Goal: Transaction & Acquisition: Purchase product/service

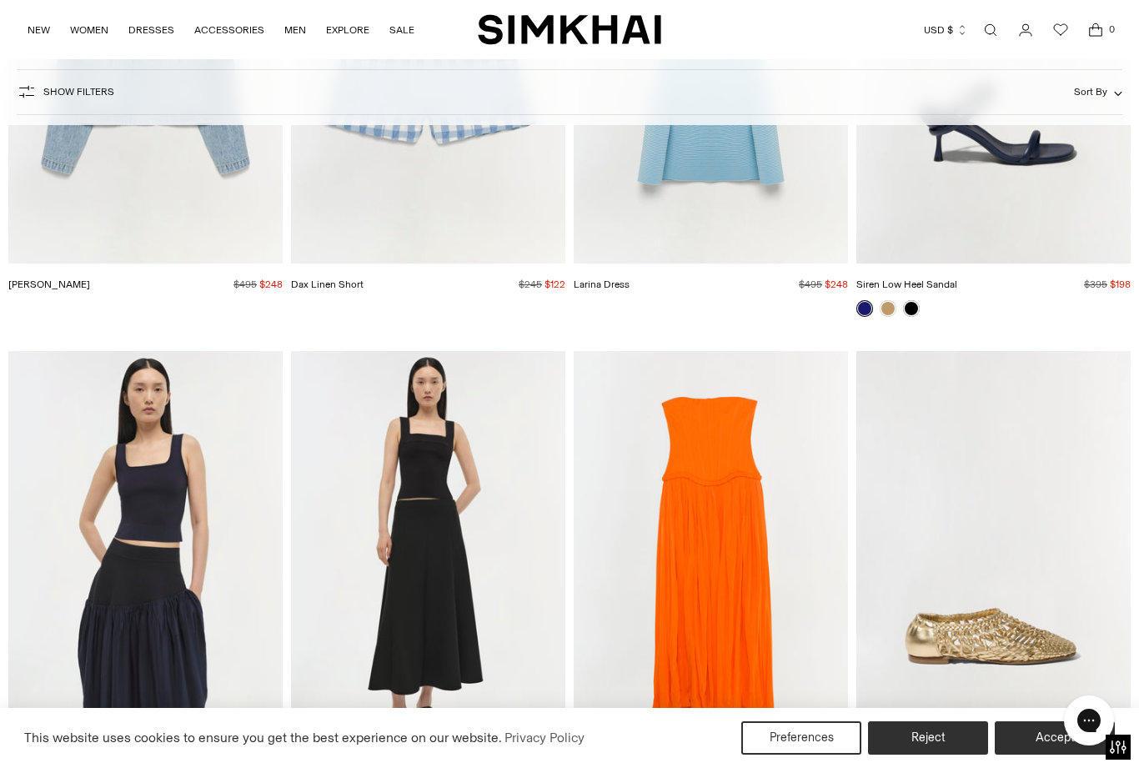
scroll to position [24167, 0]
click at [28, 20] on link "NEW" at bounding box center [39, 30] width 23 height 37
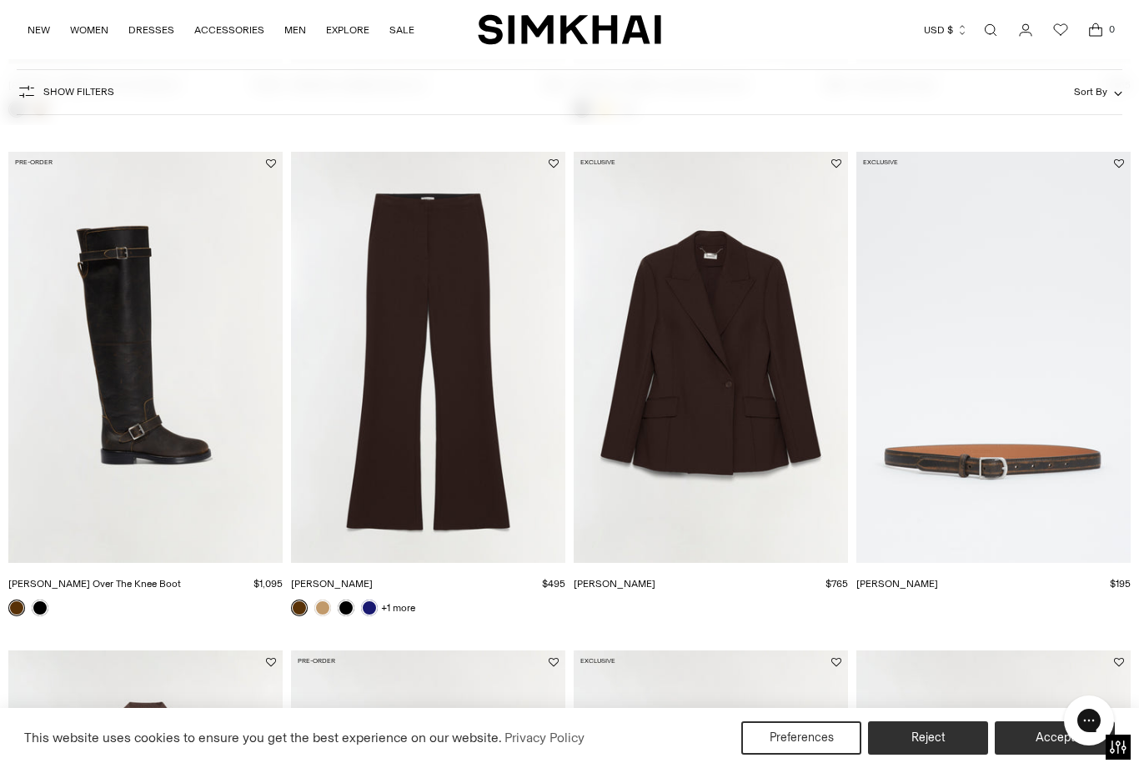
scroll to position [1095, 0]
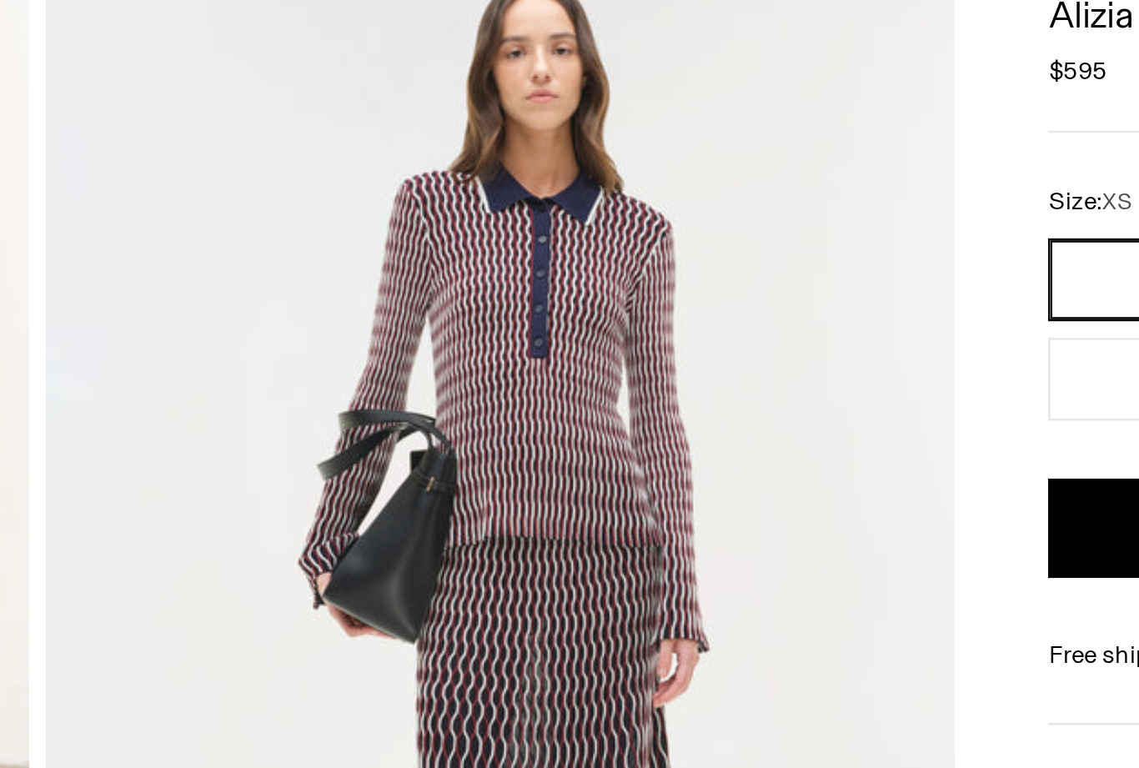
scroll to position [31, 0]
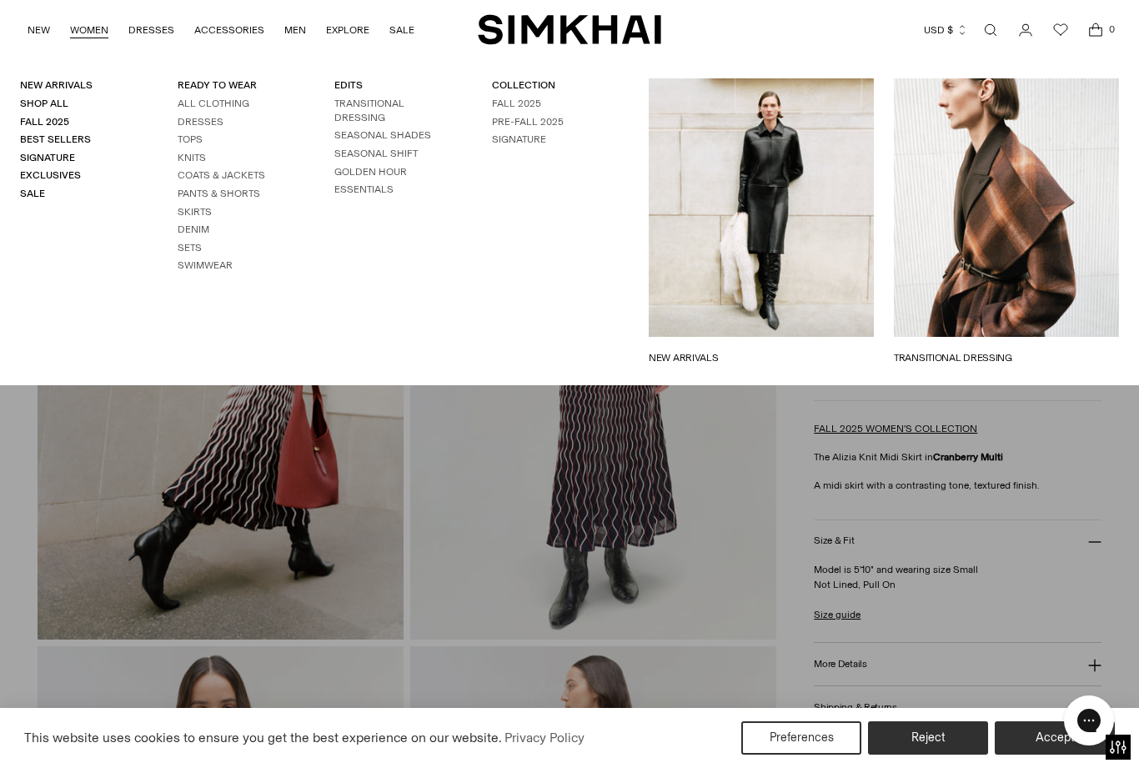
click at [530, 91] on link "COLLECTION" at bounding box center [523, 85] width 63 height 12
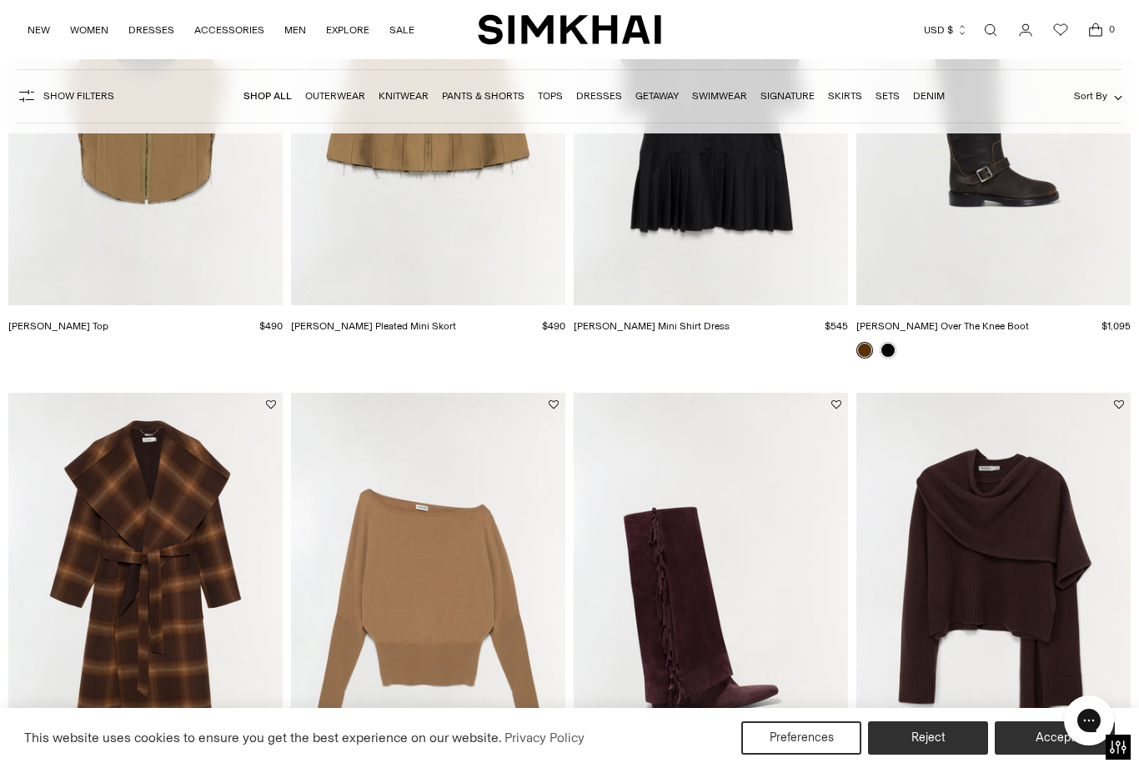
scroll to position [1503, 0]
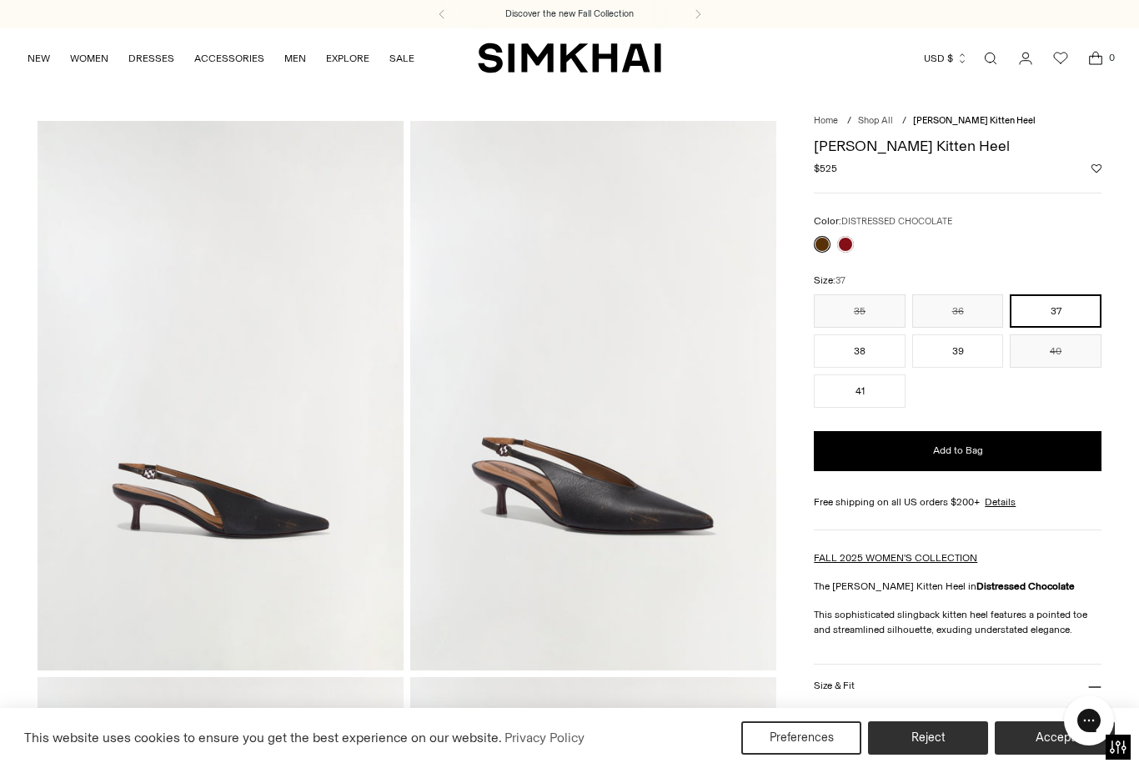
click at [829, 239] on link at bounding box center [822, 244] width 17 height 17
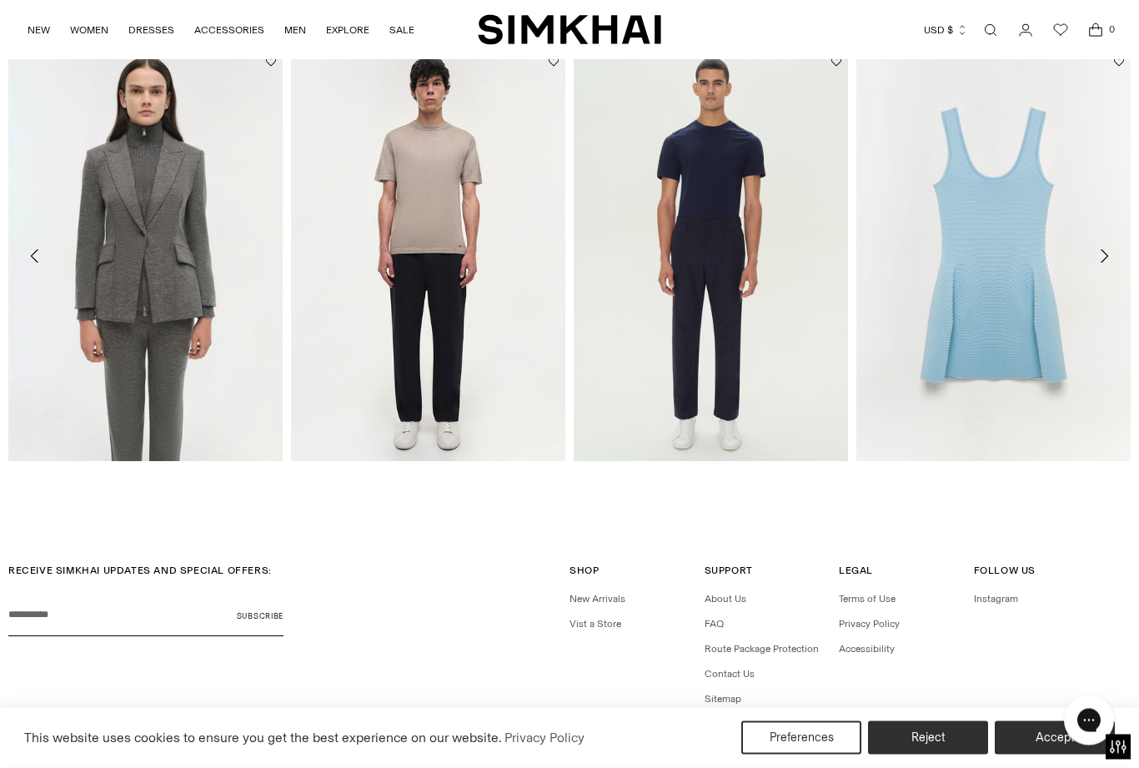
scroll to position [2354, 0]
